Goal: Navigation & Orientation: Find specific page/section

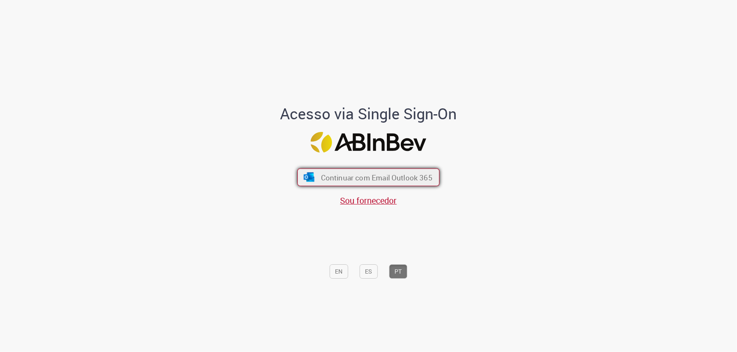
click at [355, 171] on button "Continuar com Email Outlook 365" at bounding box center [368, 178] width 142 height 18
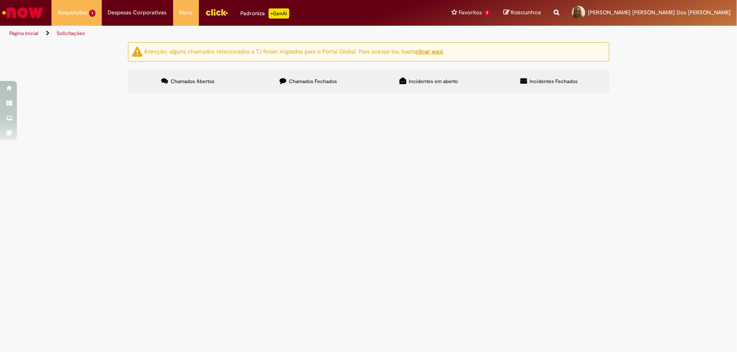
click at [12, 13] on img "Ir para a Homepage" at bounding box center [22, 12] width 43 height 17
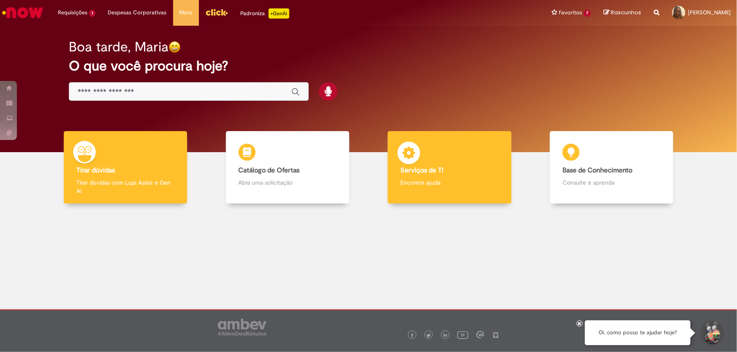
click at [443, 159] on div "Serviços de TI Serviços de TI Encontre ajuda" at bounding box center [449, 167] width 123 height 73
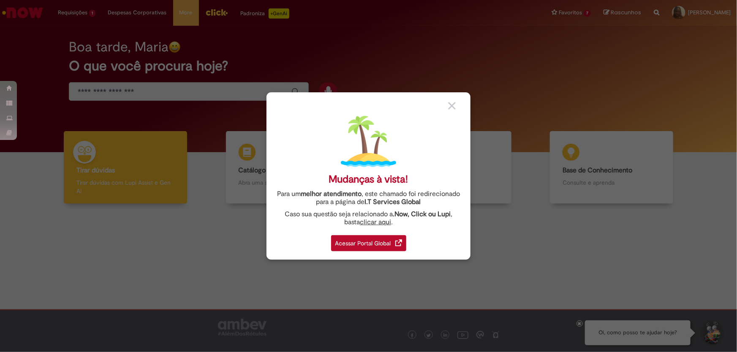
click at [374, 245] on div "Acessar Portal Global" at bounding box center [368, 244] width 75 height 16
